Goal: Information Seeking & Learning: Learn about a topic

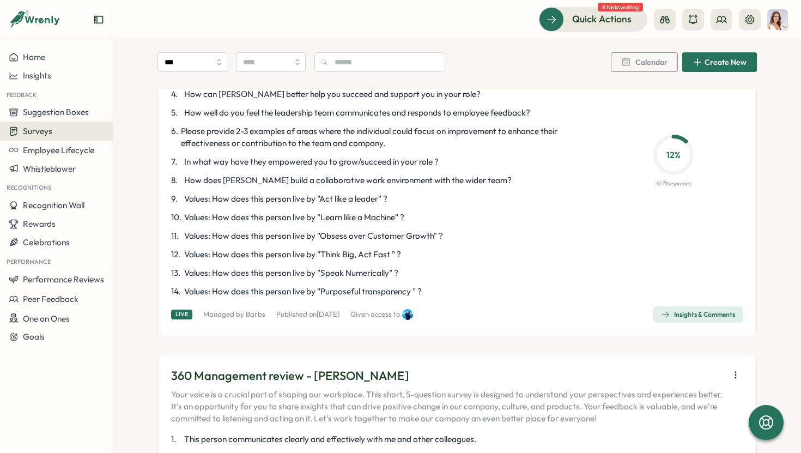
scroll to position [201, 0]
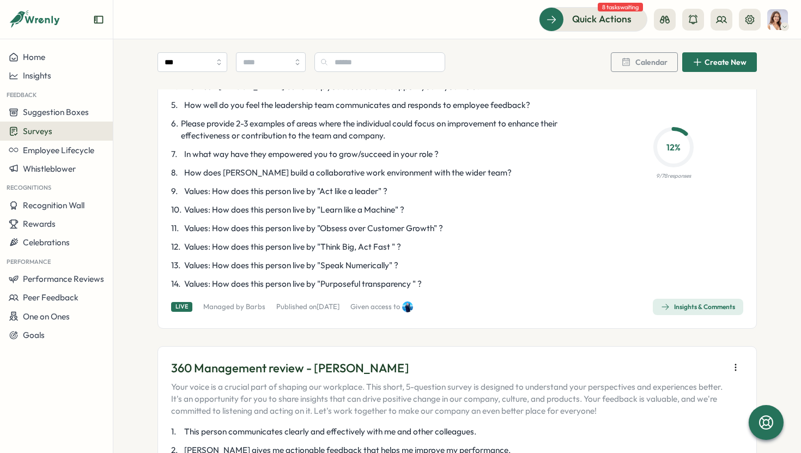
click at [674, 308] on div "Insights & Comments" at bounding box center [698, 306] width 74 height 9
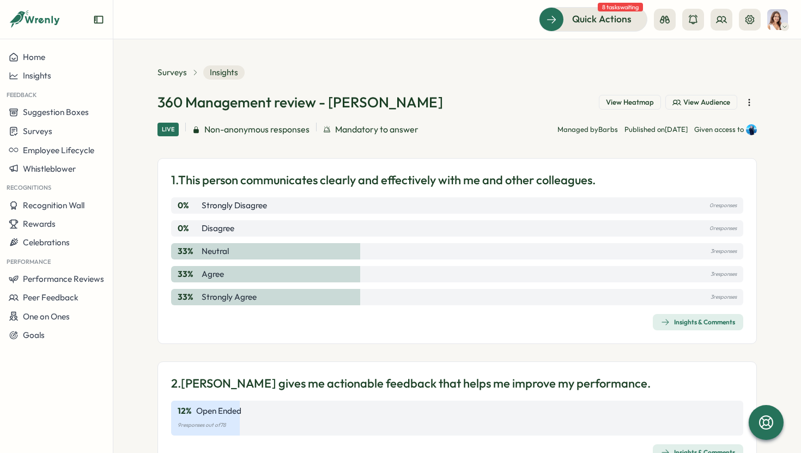
click at [678, 326] on span "Insights & Comments" at bounding box center [698, 321] width 74 height 15
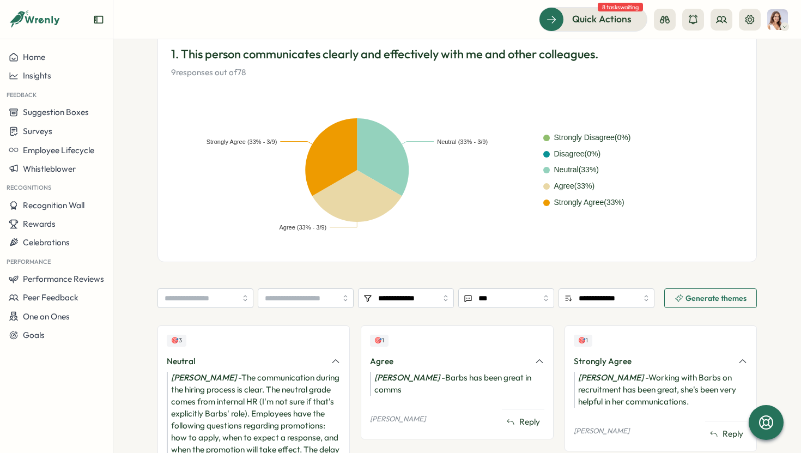
scroll to position [174, 0]
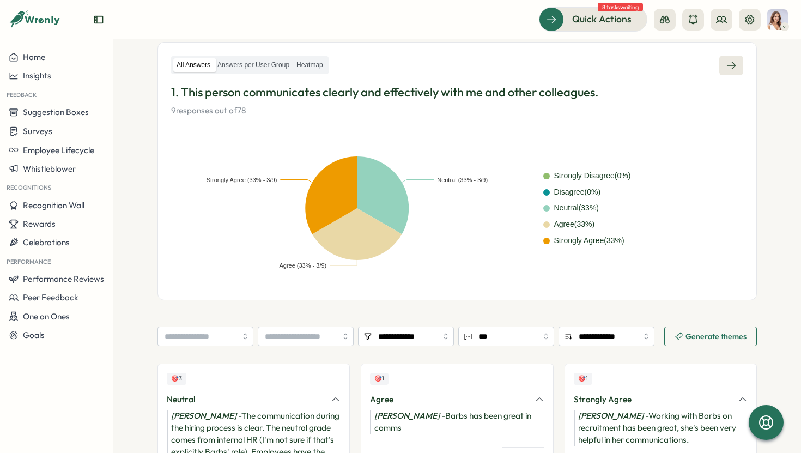
click at [726, 68] on icon at bounding box center [731, 65] width 11 height 11
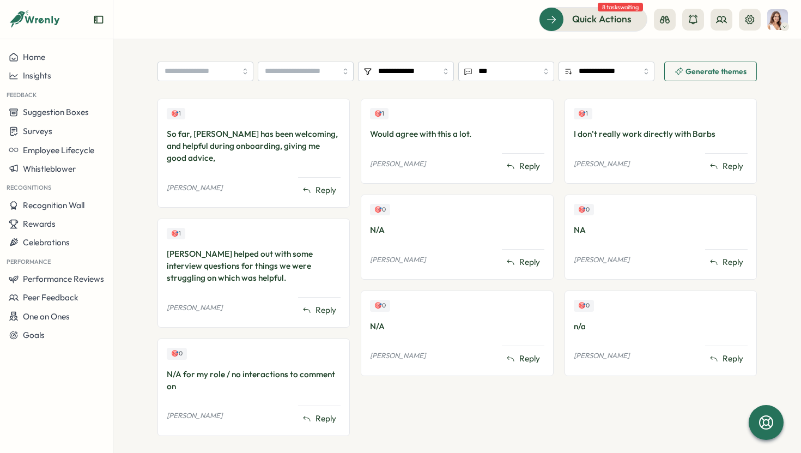
scroll to position [284, 0]
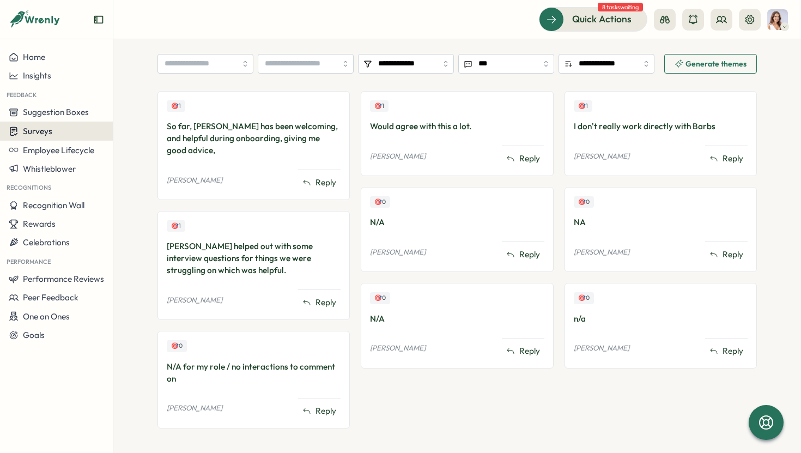
click at [59, 131] on div "Surveys" at bounding box center [56, 131] width 95 height 10
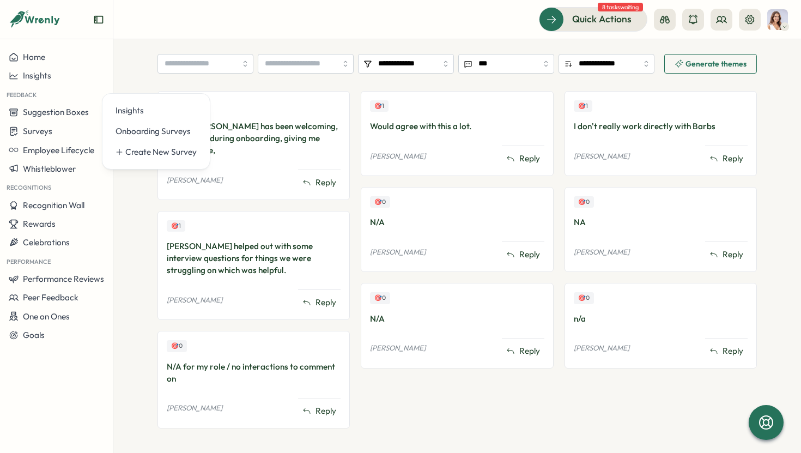
click at [69, 99] on div "Feedback" at bounding box center [56, 94] width 113 height 18
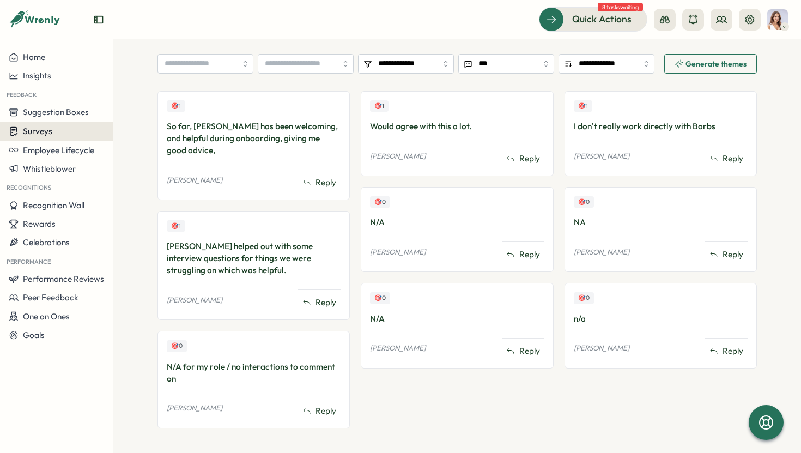
click at [65, 123] on button "Surveys" at bounding box center [56, 130] width 113 height 19
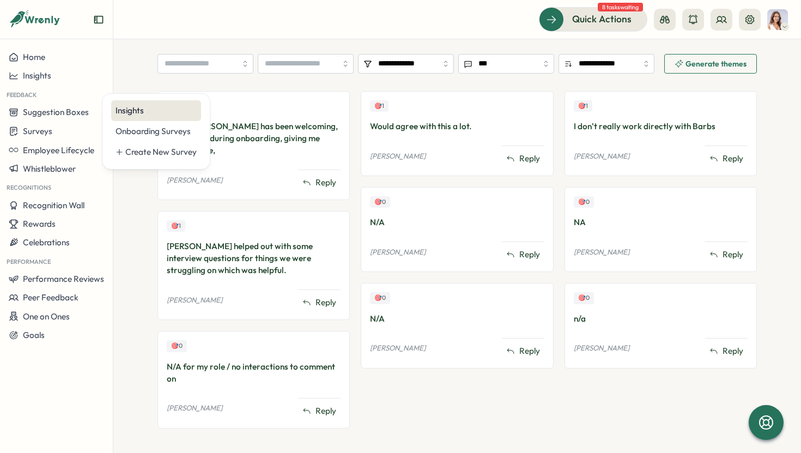
click at [143, 117] on div "Insights" at bounding box center [156, 110] width 90 height 21
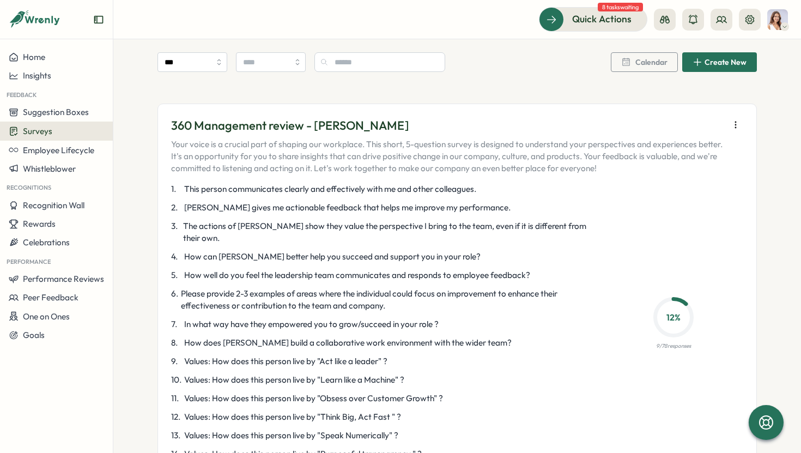
scroll to position [2115, 0]
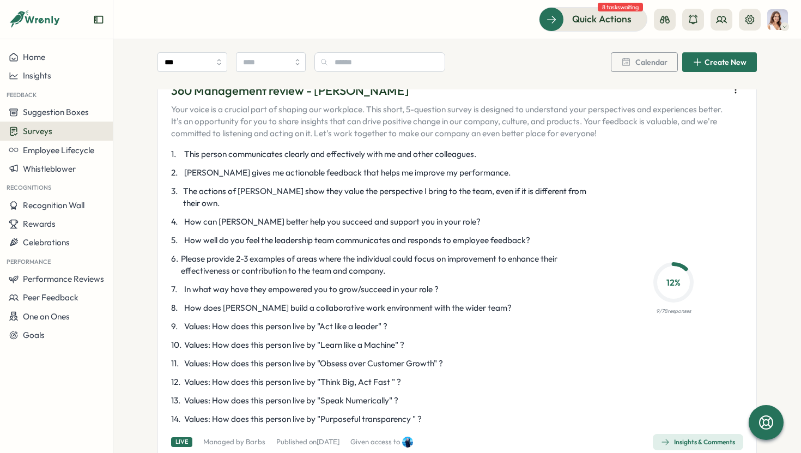
click at [715, 437] on div "Insights & Comments" at bounding box center [698, 441] width 74 height 9
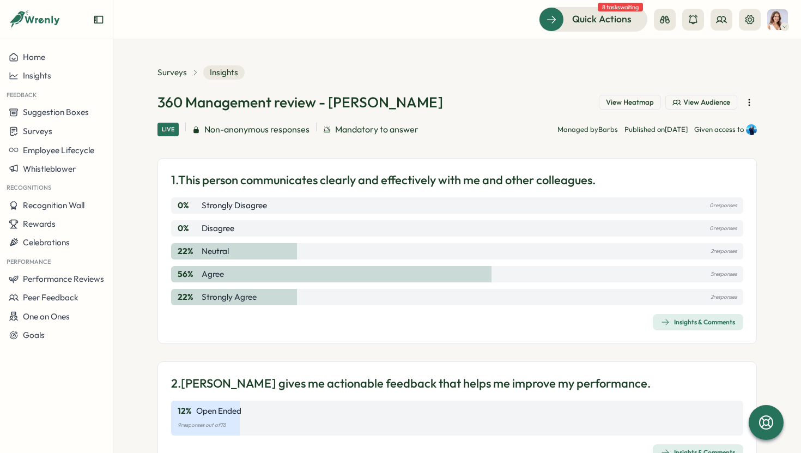
click at [661, 327] on span "Insights & Comments" at bounding box center [698, 321] width 74 height 15
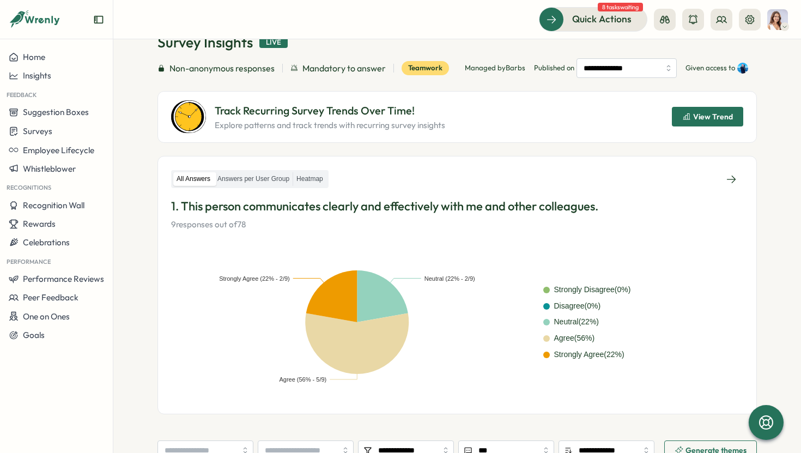
scroll to position [39, 0]
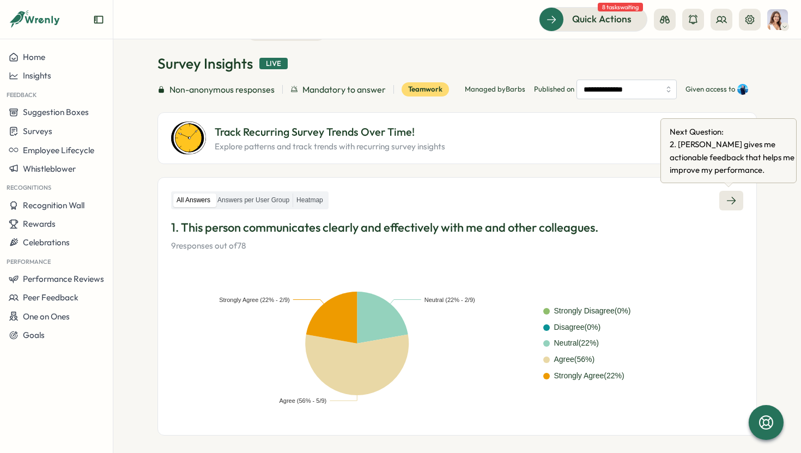
click at [731, 197] on icon at bounding box center [731, 200] width 11 height 11
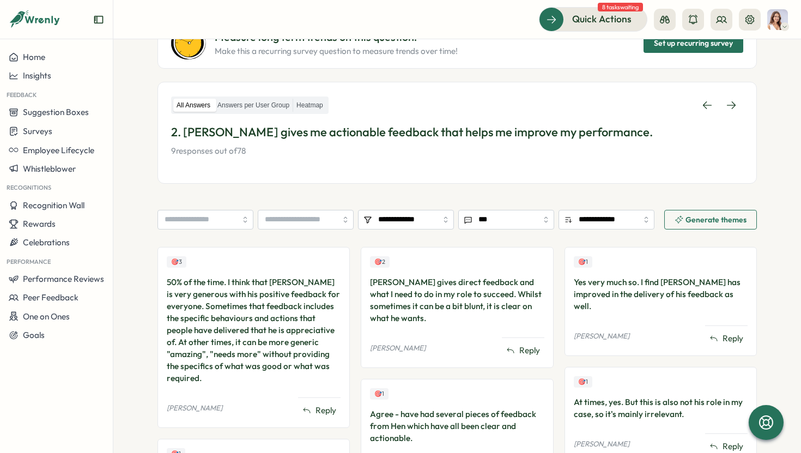
scroll to position [126, 0]
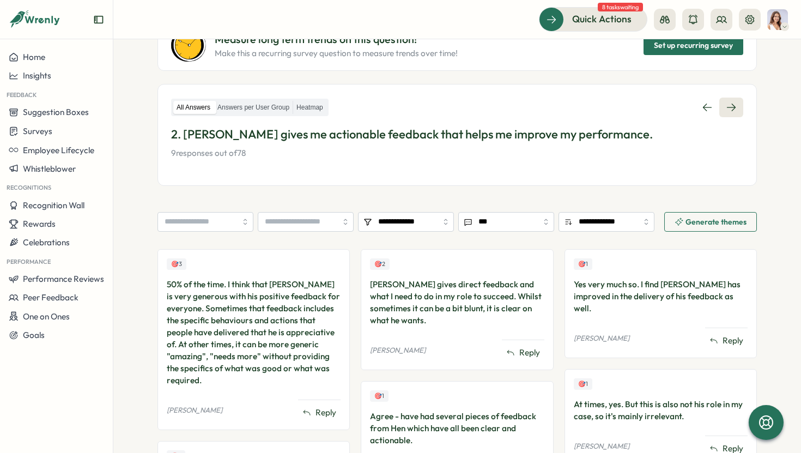
click at [732, 113] on link at bounding box center [731, 107] width 24 height 20
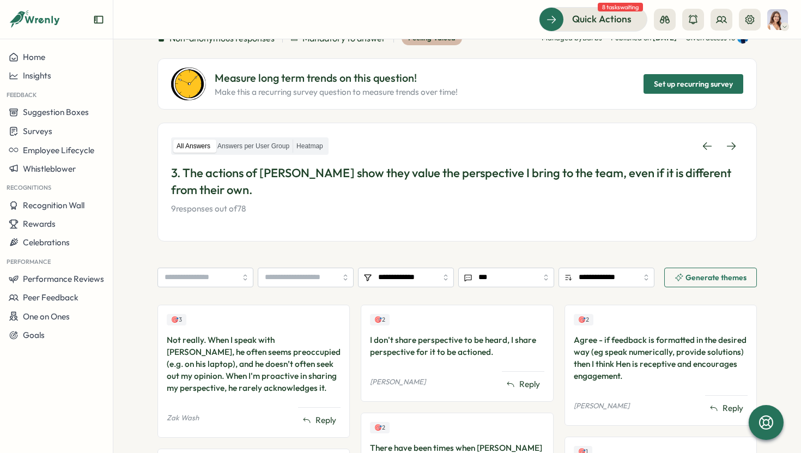
scroll to position [79, 0]
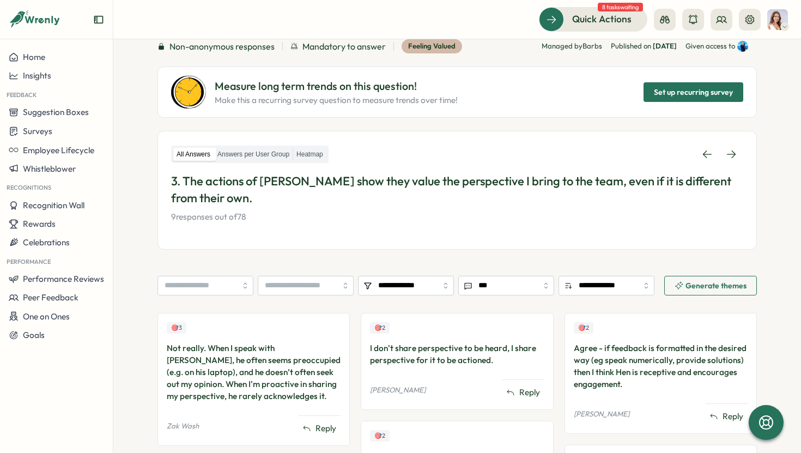
click at [741, 158] on div "All Answers Answers per User Group Heatmap 3. The actions of [PERSON_NAME] show…" at bounding box center [456, 190] width 599 height 119
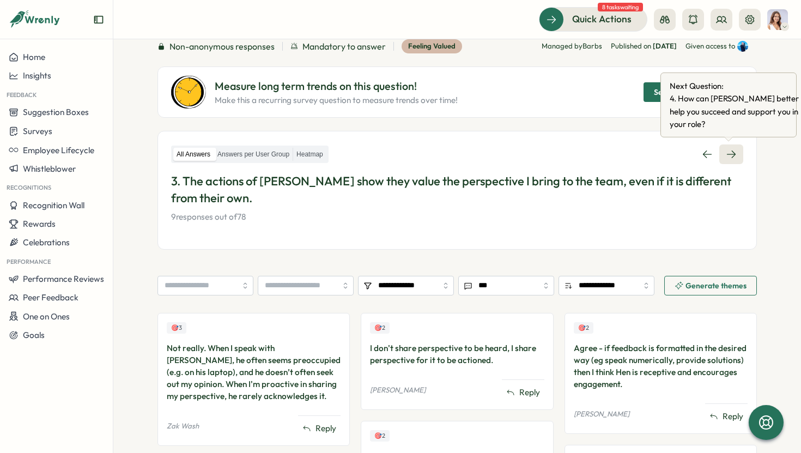
click at [732, 155] on icon at bounding box center [731, 154] width 11 height 11
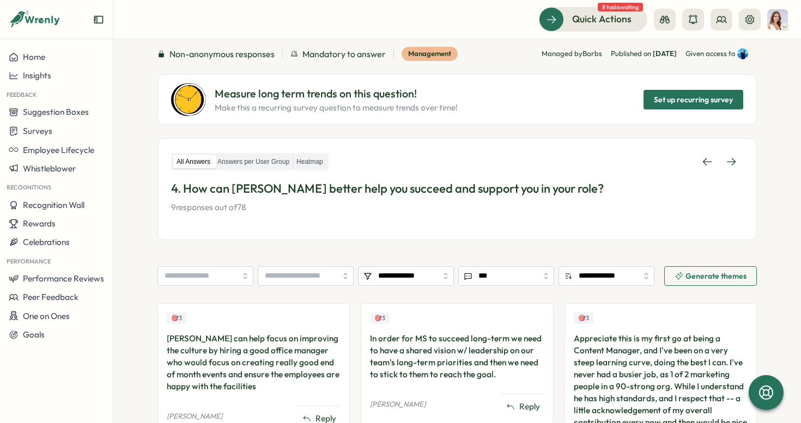
scroll to position [69, 0]
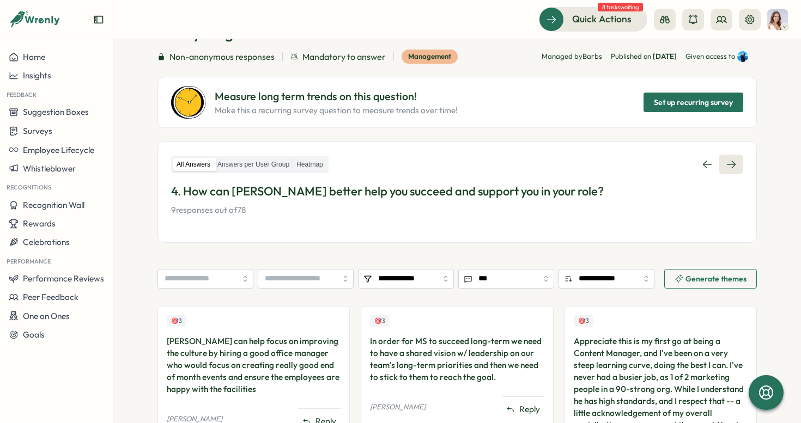
click at [731, 169] on icon at bounding box center [731, 164] width 11 height 11
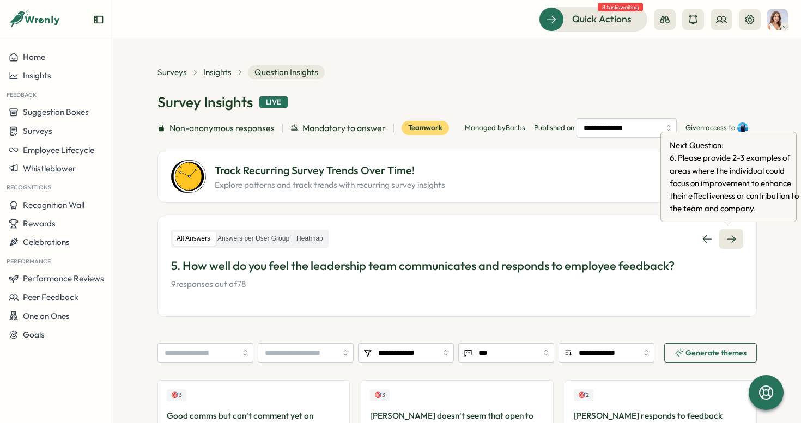
click at [727, 239] on icon at bounding box center [731, 239] width 9 height 8
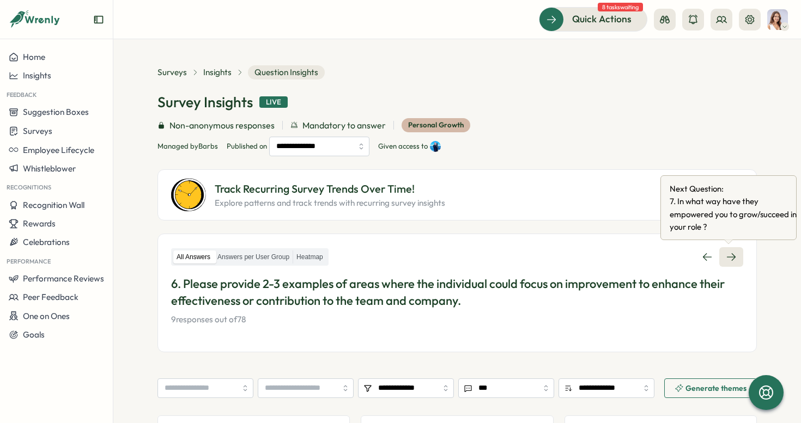
click at [730, 248] on link at bounding box center [731, 257] width 24 height 20
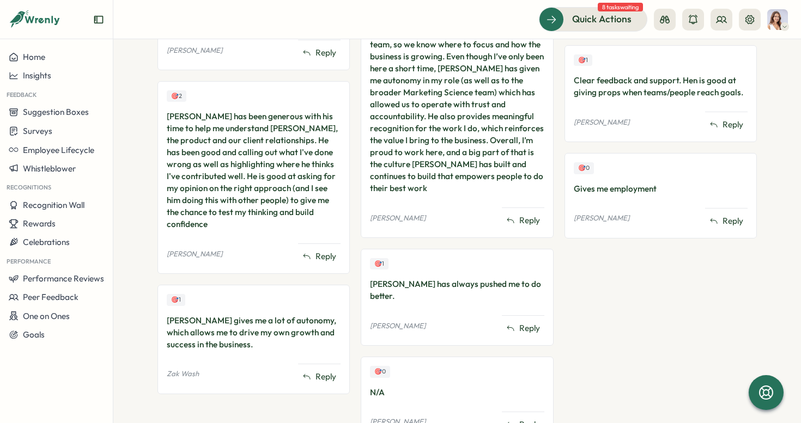
scroll to position [517, 0]
